Goal: Task Accomplishment & Management: Manage account settings

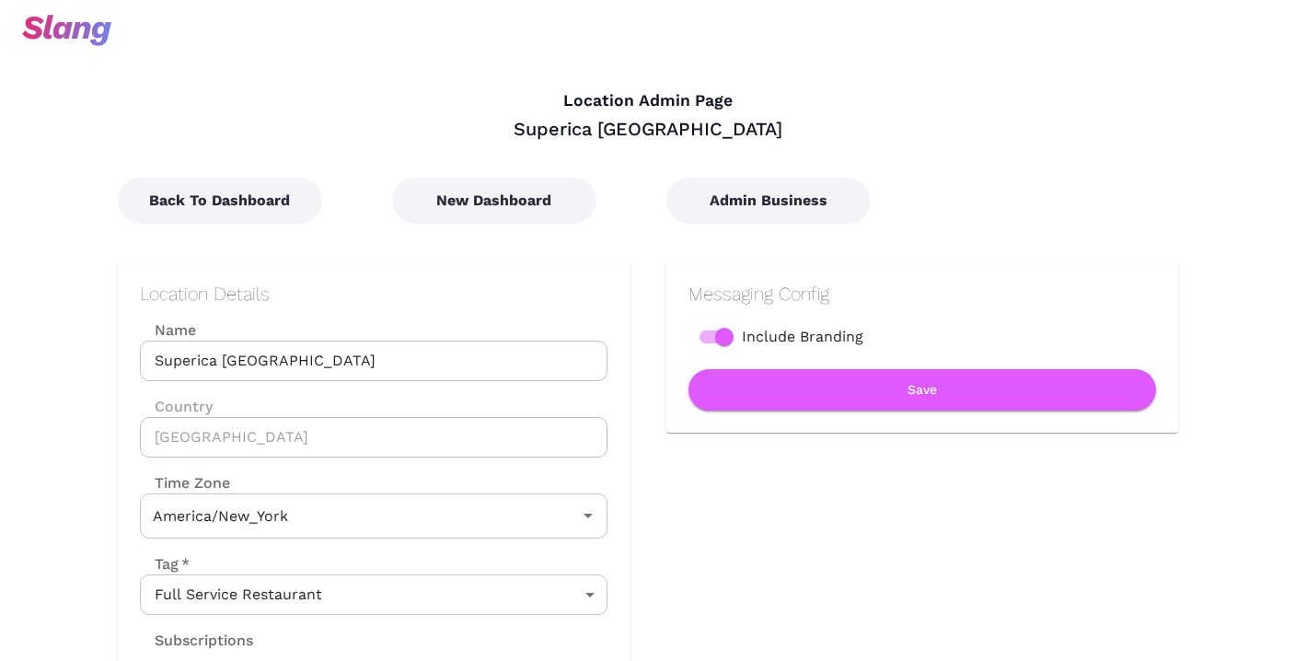
type input "Eastern Time"
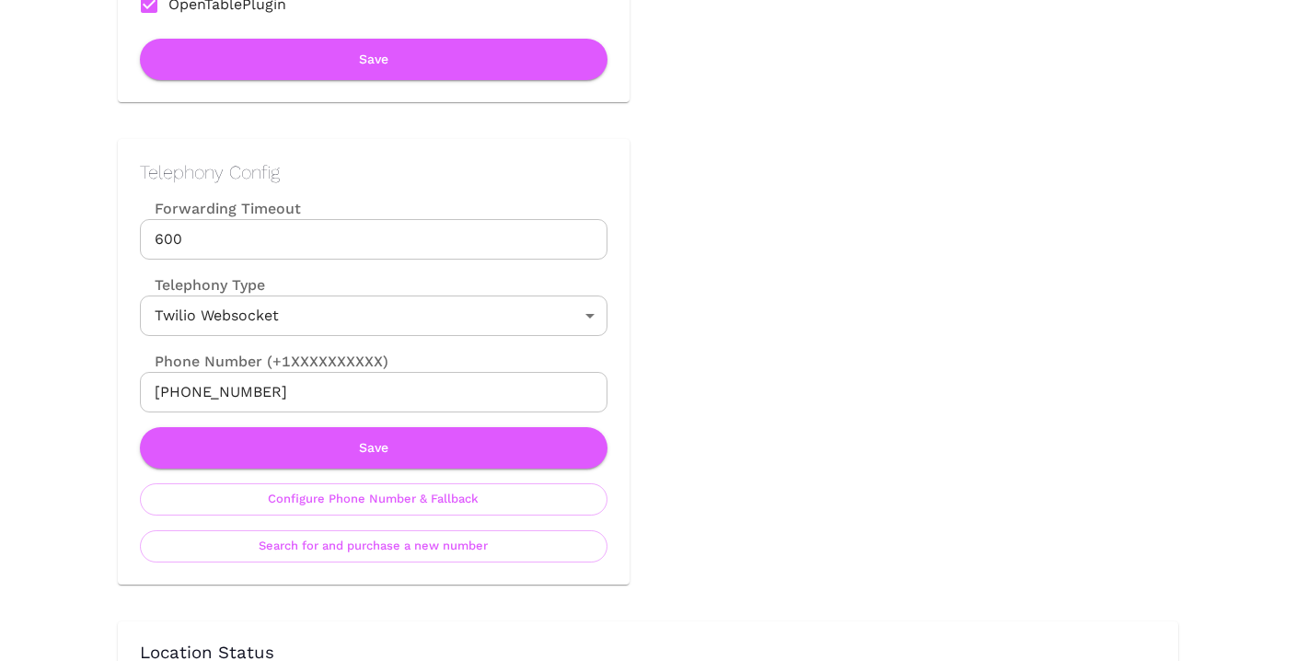
scroll to position [673, 0]
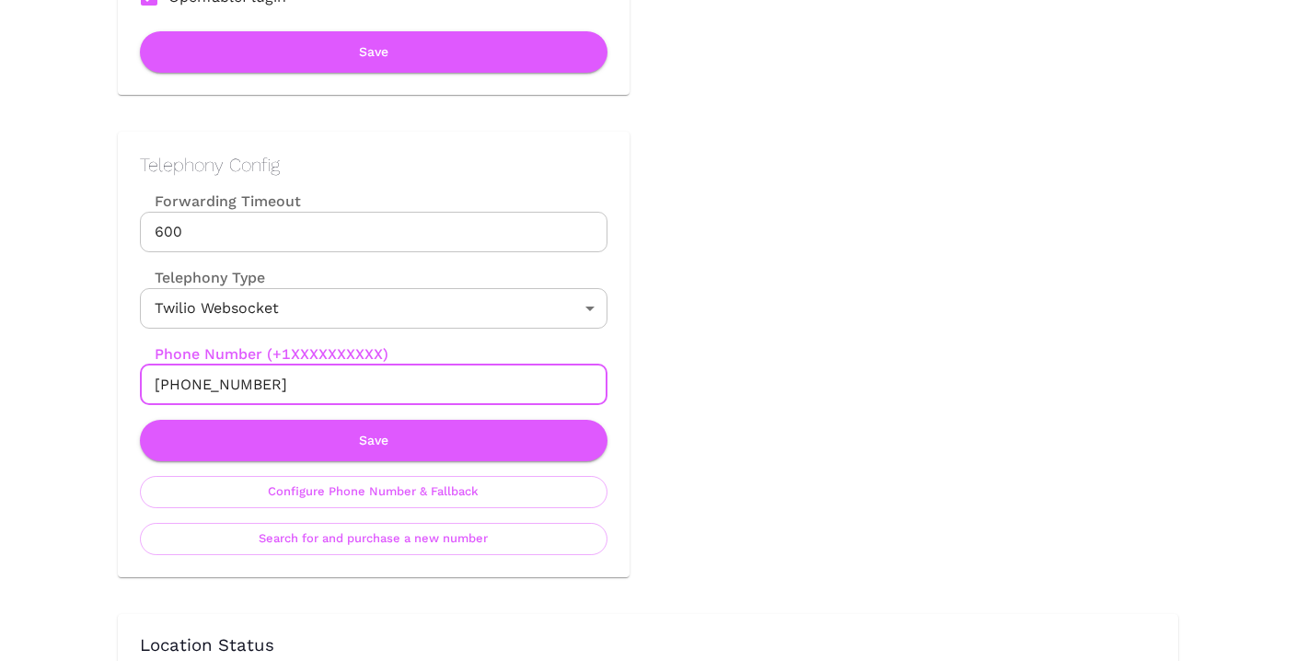
drag, startPoint x: 268, startPoint y: 386, endPoint x: 175, endPoint y: 384, distance: 93.0
click at [175, 384] on input "[PHONE_NUMBER]" at bounding box center [374, 384] width 468 height 40
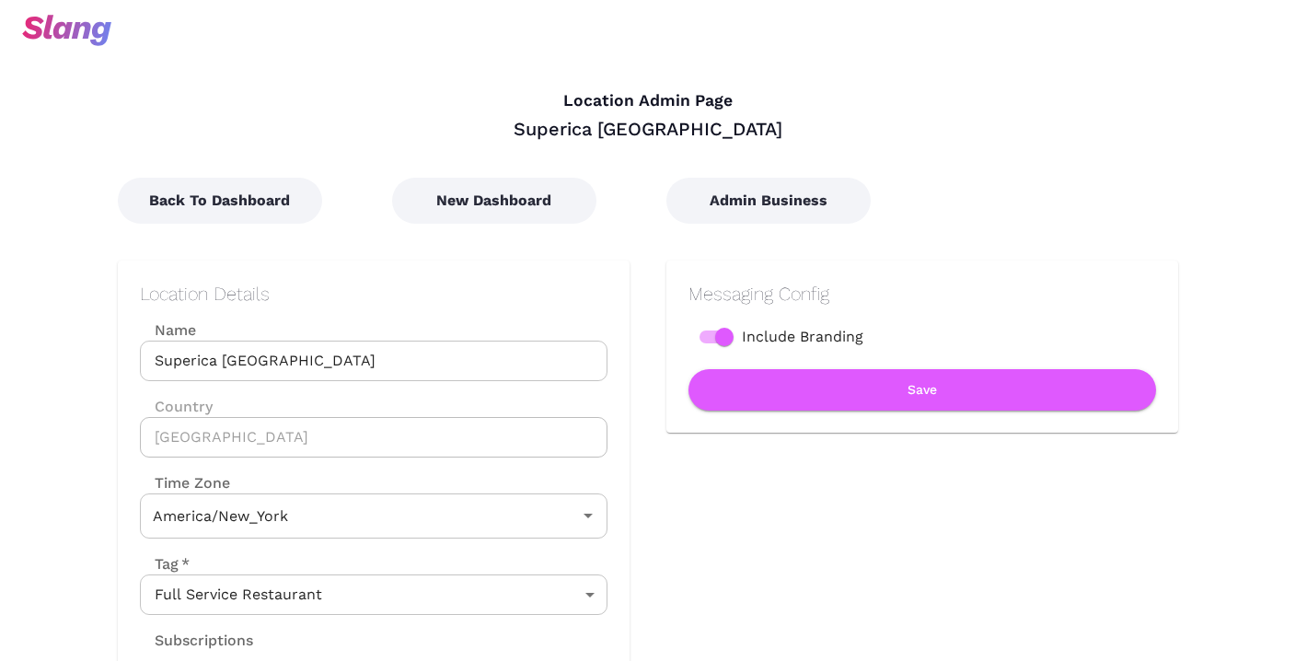
type input "Eastern Time"
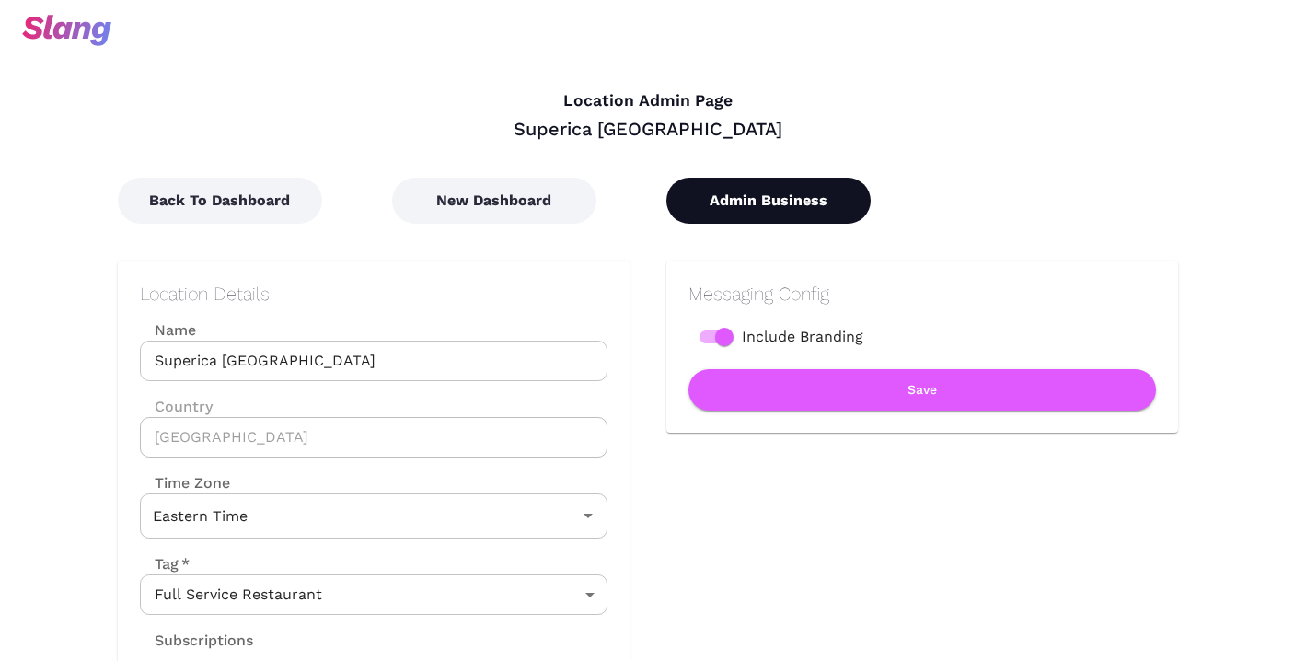
click at [750, 192] on button "Admin Business" at bounding box center [768, 201] width 204 height 46
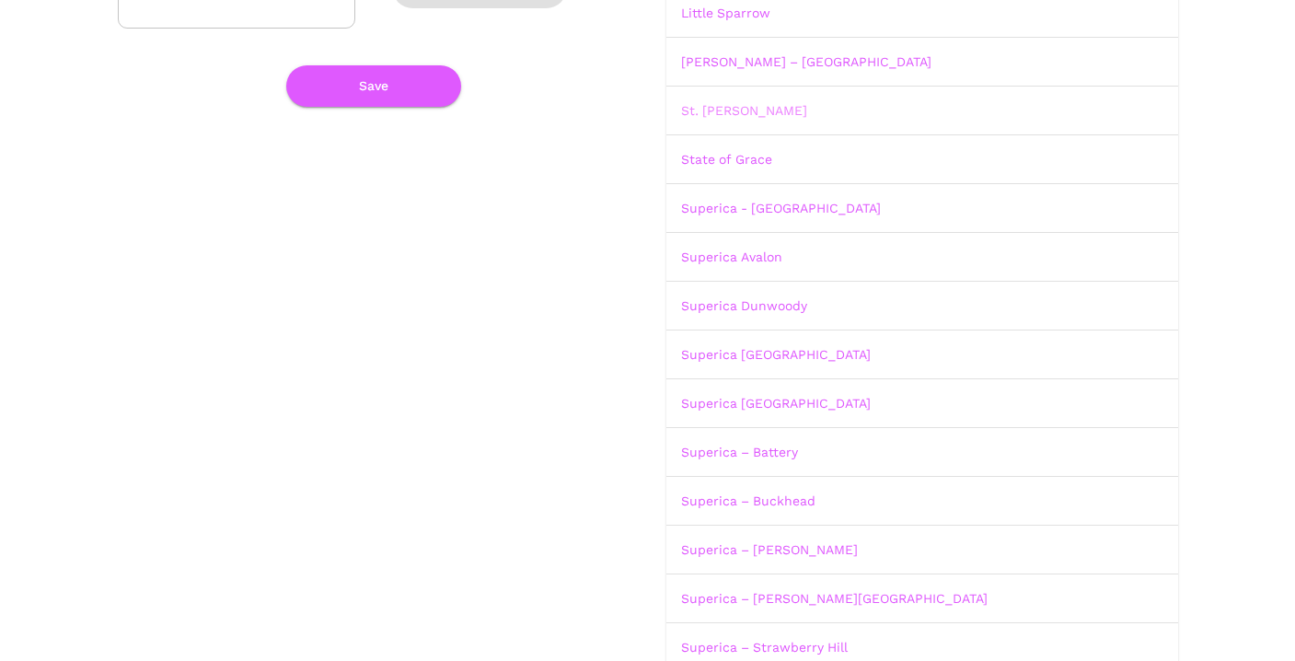
scroll to position [306, 0]
click at [742, 260] on link "Superica Avalon" at bounding box center [731, 260] width 101 height 15
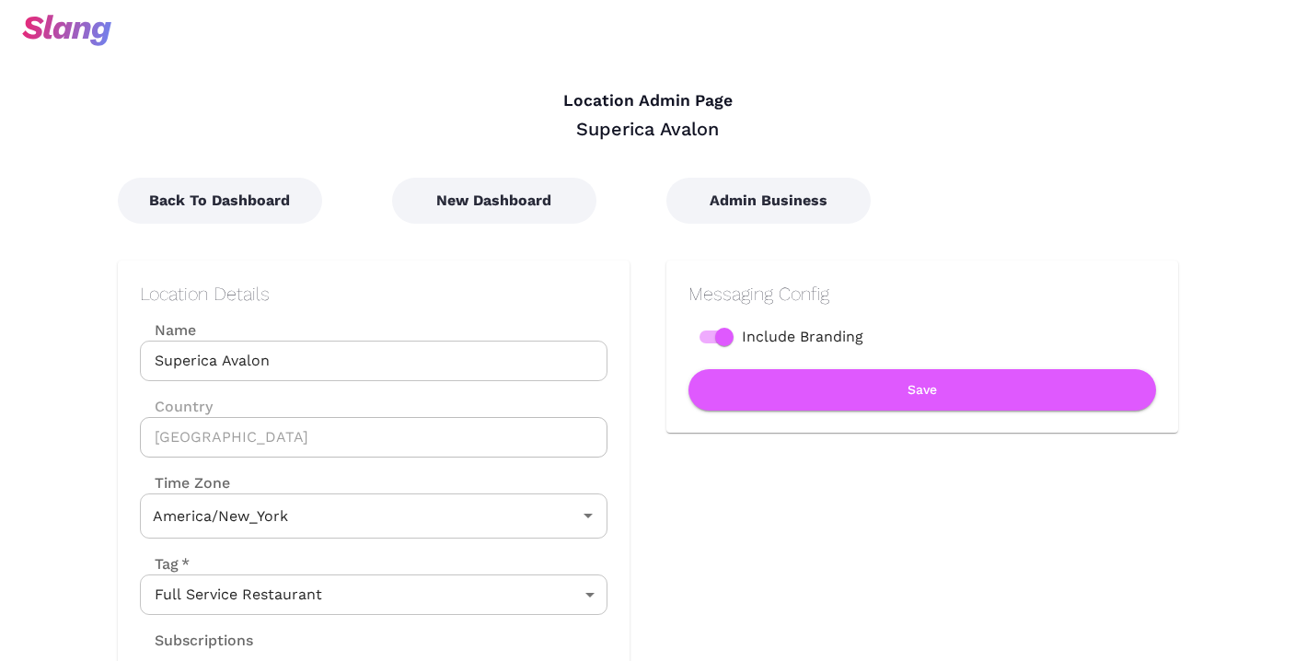
type input "Eastern Time"
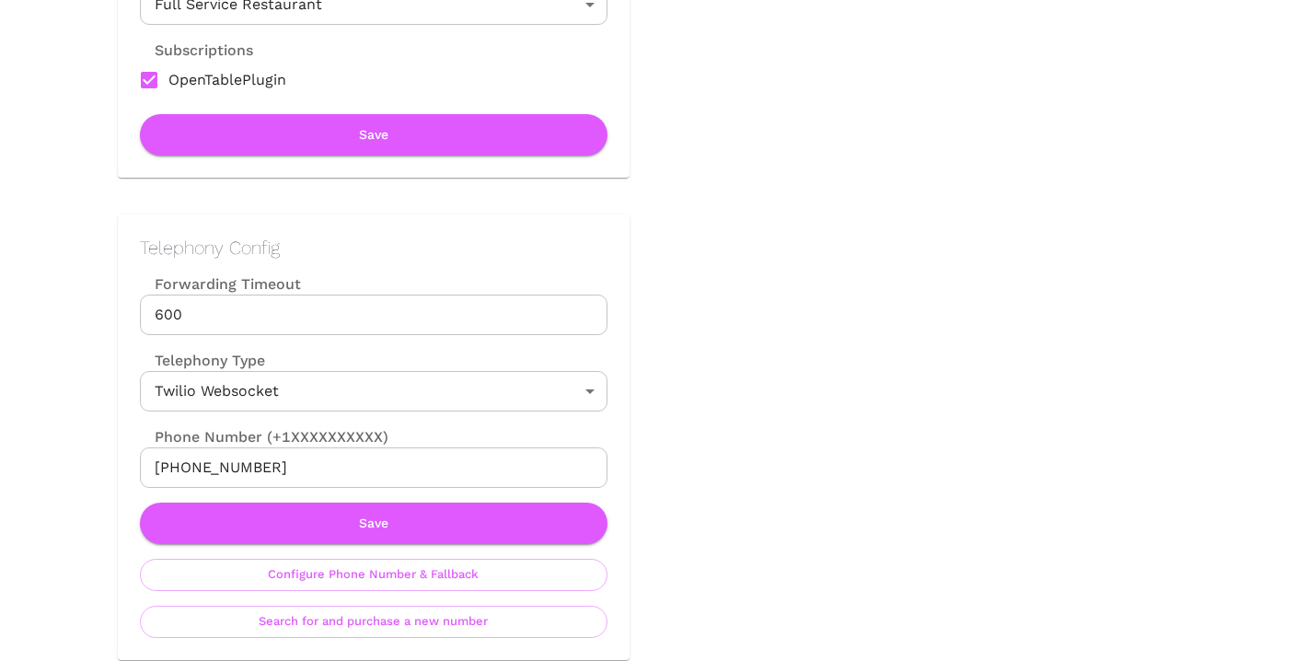
scroll to position [595, 0]
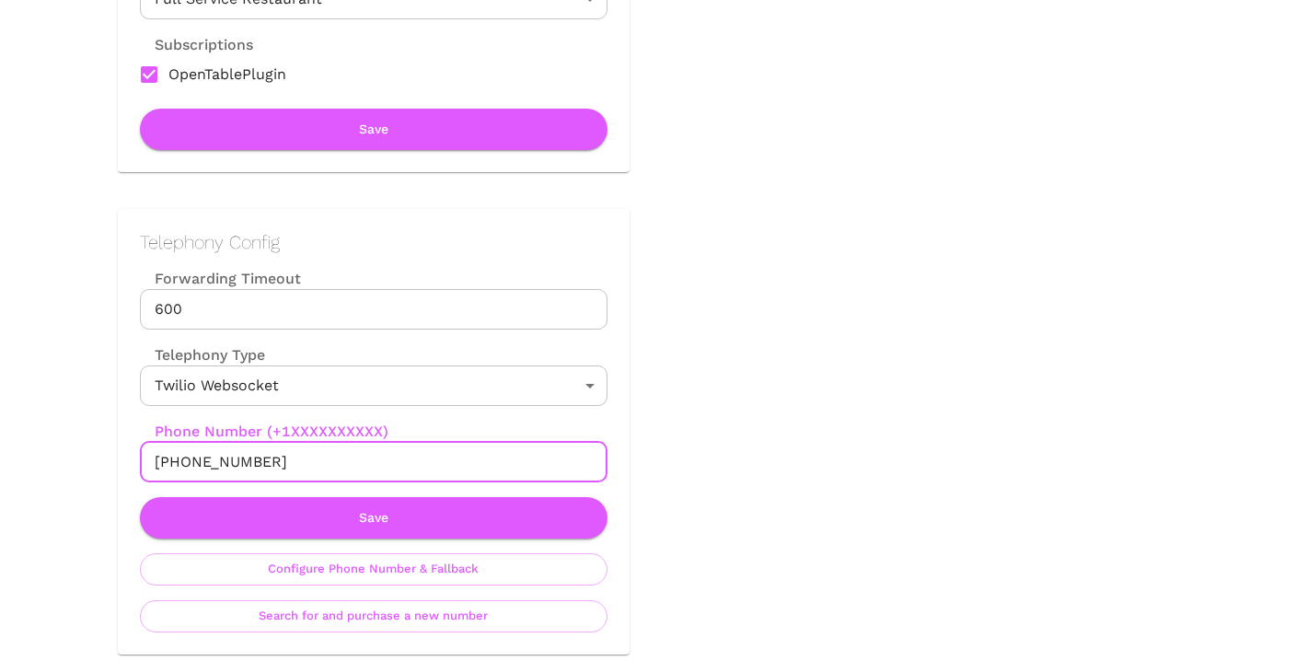
drag, startPoint x: 271, startPoint y: 465, endPoint x: 174, endPoint y: 467, distance: 96.7
click at [174, 467] on input "+16786583037" at bounding box center [374, 462] width 468 height 40
